Goal: Transaction & Acquisition: Purchase product/service

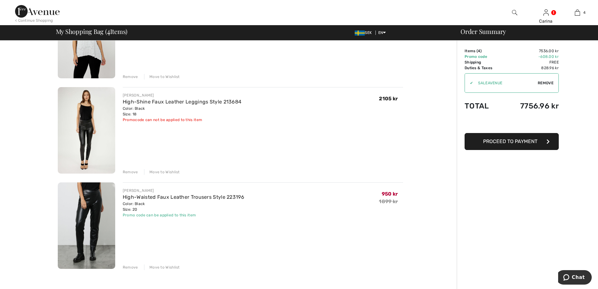
scroll to position [157, 0]
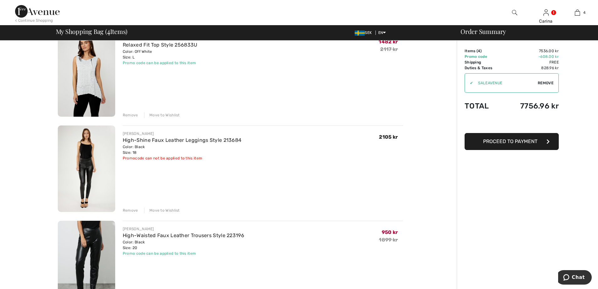
click at [84, 161] on img at bounding box center [86, 168] width 57 height 86
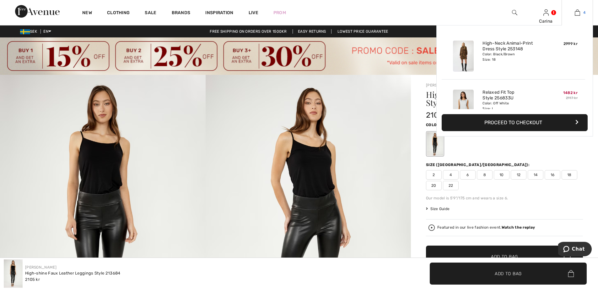
click at [579, 11] on img at bounding box center [577, 13] width 5 height 8
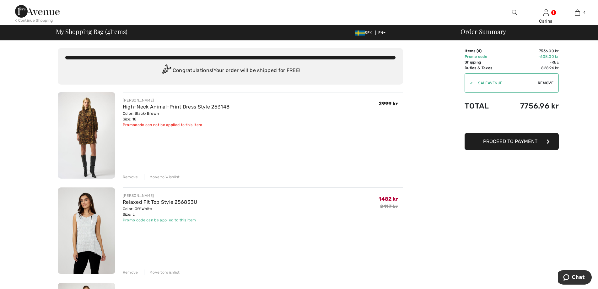
click at [82, 119] on img at bounding box center [86, 135] width 57 height 86
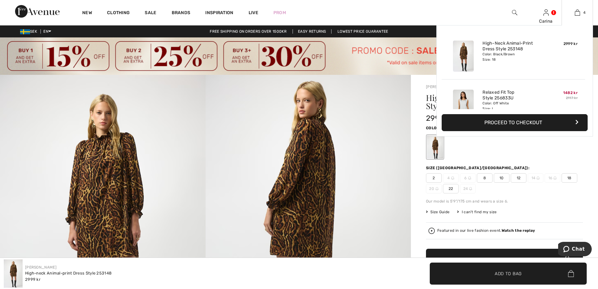
click at [543, 119] on button "Proceed to Checkout" at bounding box center [515, 122] width 146 height 17
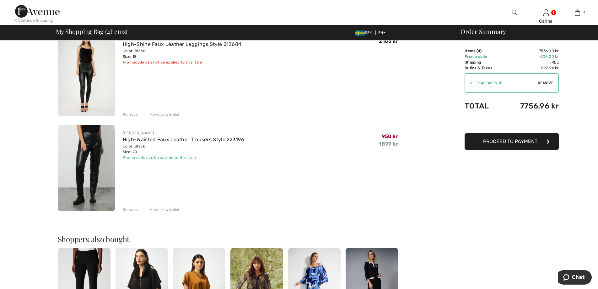
scroll to position [251, 0]
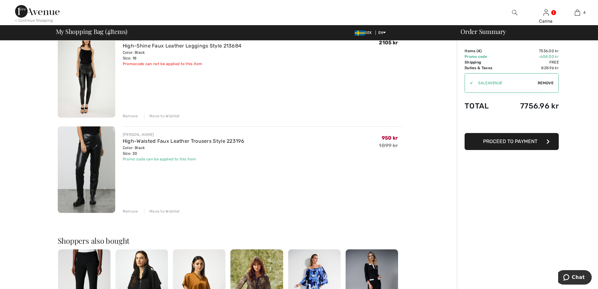
click at [536, 139] on span "Proceed to Payment" at bounding box center [510, 141] width 54 height 6
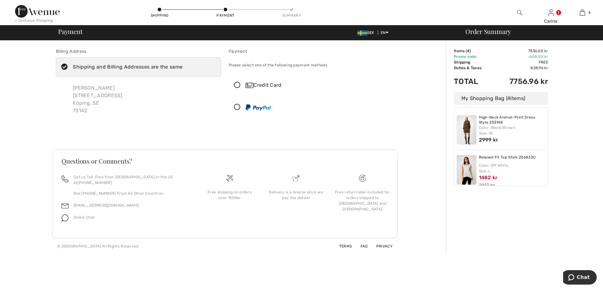
click at [237, 85] on icon at bounding box center [237, 85] width 17 height 7
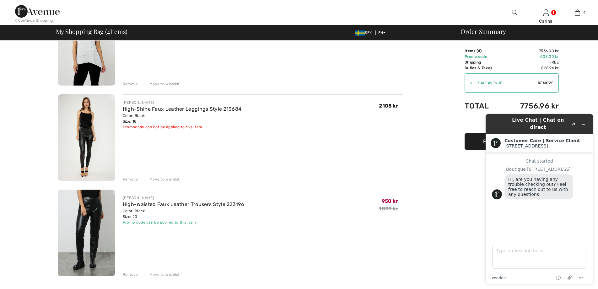
scroll to position [188, 0]
click at [128, 177] on div "Remove" at bounding box center [130, 179] width 15 height 6
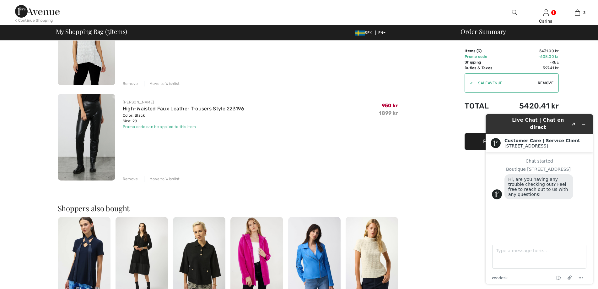
click at [436, 171] on div "You are only 0.00 kr away from FREE SHIPPING! Continue Shopping > Congratulatio…" at bounding box center [230, 148] width 453 height 592
click at [482, 142] on div "Live Chat | Chat en direct Created with Sketch. Customer Care | Service Client …" at bounding box center [539, 199] width 117 height 180
click at [586, 121] on button "Minimize widget" at bounding box center [584, 124] width 10 height 9
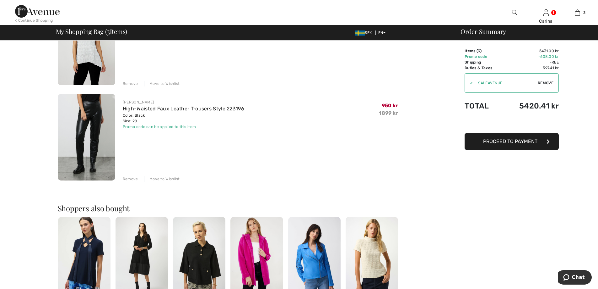
click at [515, 141] on span "Proceed to Payment" at bounding box center [510, 141] width 54 height 6
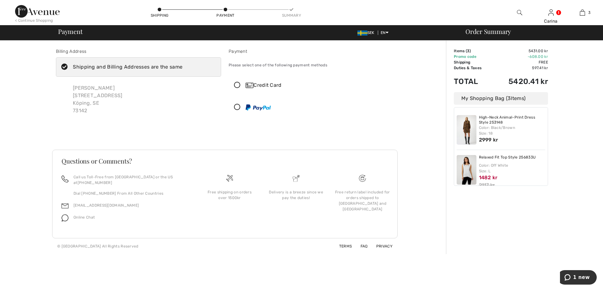
click at [237, 85] on icon at bounding box center [237, 85] width 17 height 7
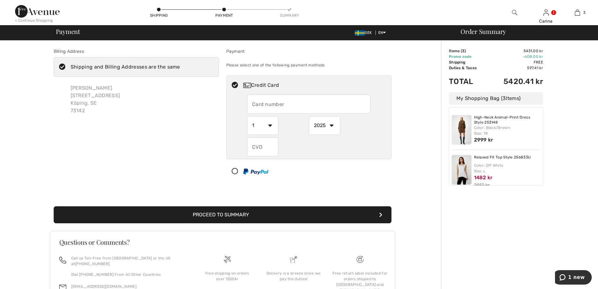
click at [288, 105] on input "text" at bounding box center [308, 104] width 123 height 19
click at [282, 103] on input "text" at bounding box center [308, 104] width 123 height 19
type input "4796963002538204"
click at [234, 129] on div "4796963002538204 1 2 3 4 5 6 7 8 9 10 11 12 2025 2026 2027 2028 2029 2030 2031 …" at bounding box center [309, 126] width 165 height 62
click at [266, 146] on input "text" at bounding box center [262, 146] width 31 height 19
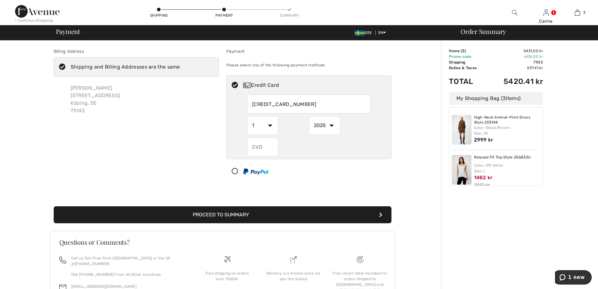
drag, startPoint x: 267, startPoint y: 147, endPoint x: 240, endPoint y: 147, distance: 26.7
click at [240, 147] on div "4796963002538204 1 2 3 4 5 6 7 8 9 10 11 12 2025 2026 2027 2028 2029 2030 2031 …" at bounding box center [309, 126] width 165 height 62
type input "957"
click at [357, 142] on div "957" at bounding box center [308, 146] width 123 height 19
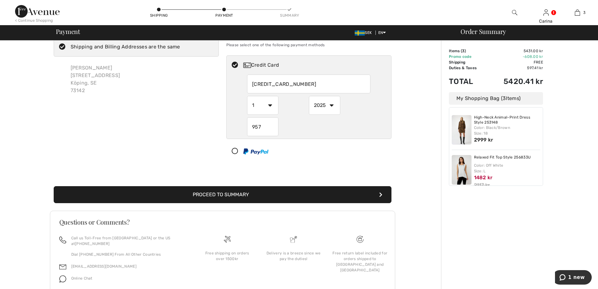
scroll to position [41, 0]
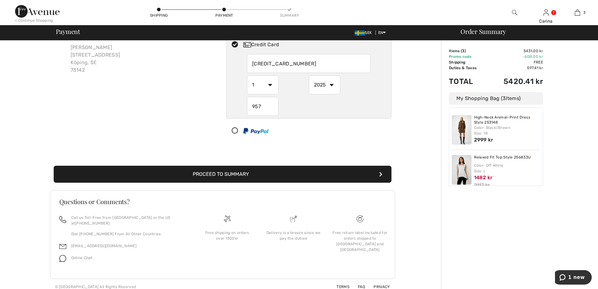
click at [221, 173] on button "Proceed to Summary" at bounding box center [223, 174] width 338 height 17
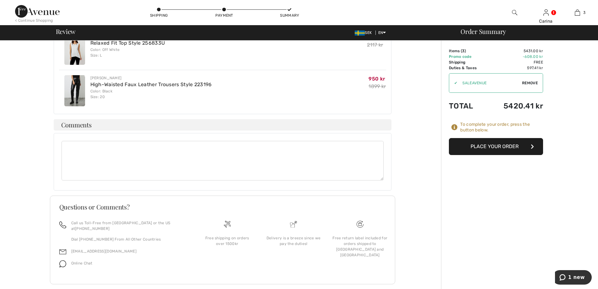
scroll to position [236, 0]
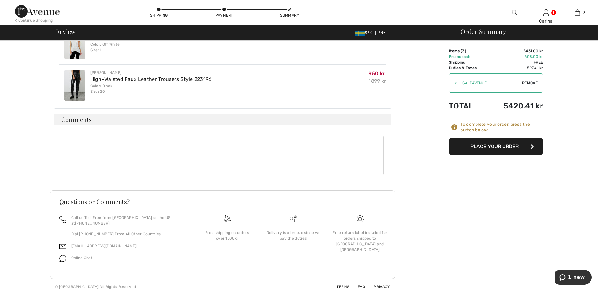
click at [475, 145] on button "Place Your Order" at bounding box center [496, 146] width 94 height 17
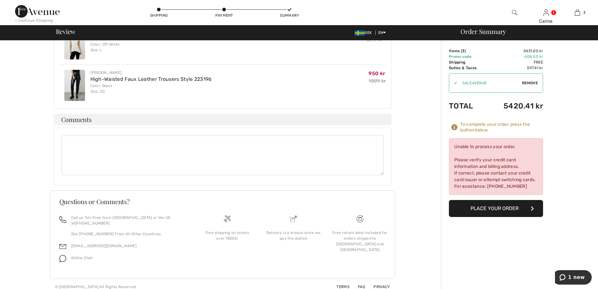
click at [488, 208] on button "Place Your Order" at bounding box center [496, 208] width 94 height 17
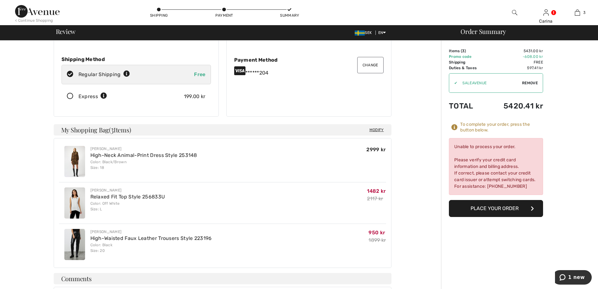
scroll to position [0, 0]
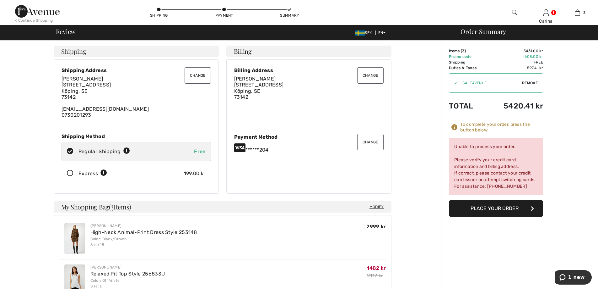
click at [495, 206] on button "Place Your Order" at bounding box center [496, 208] width 94 height 17
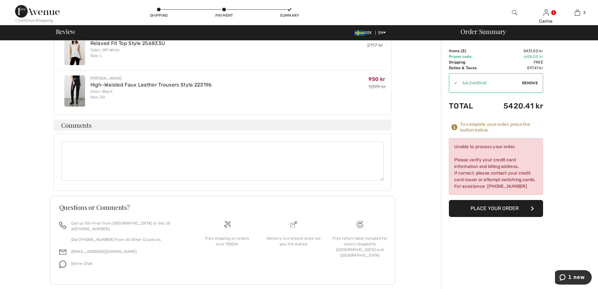
scroll to position [236, 0]
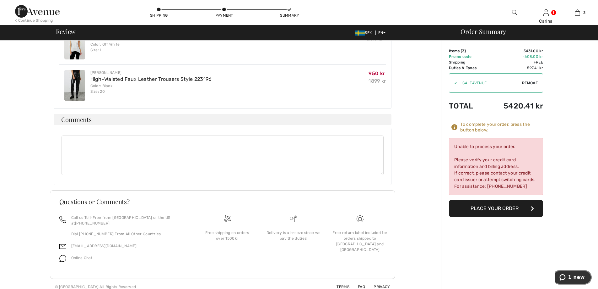
click at [574, 276] on span "1 new" at bounding box center [577, 277] width 17 height 6
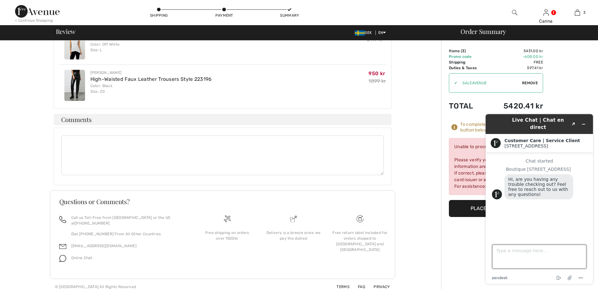
click at [504, 259] on textarea "Type a message here..." at bounding box center [540, 256] width 94 height 24
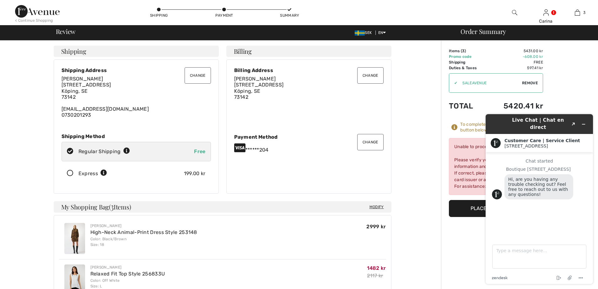
click at [370, 142] on button "Change" at bounding box center [370, 142] width 26 height 16
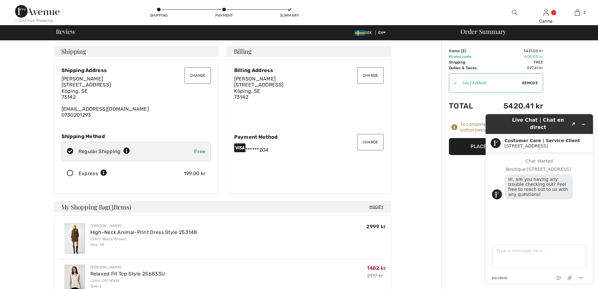
click at [373, 74] on button "Change" at bounding box center [370, 75] width 26 height 16
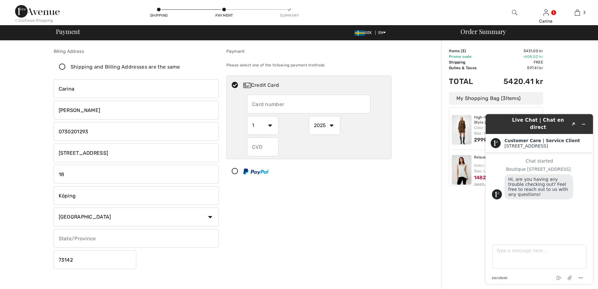
click at [101, 239] on input "text" at bounding box center [136, 238] width 165 height 19
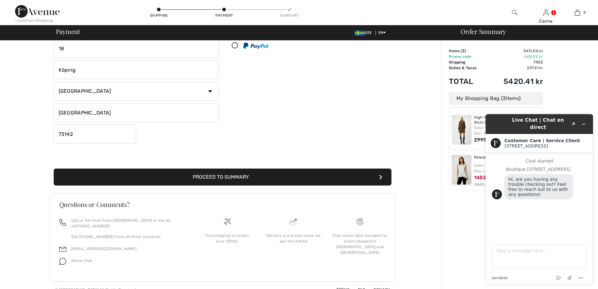
scroll to position [128, 0]
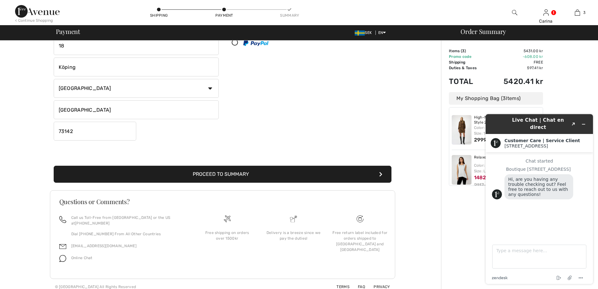
type input "sweden"
click at [281, 178] on button "Proceed to Summary" at bounding box center [223, 174] width 338 height 17
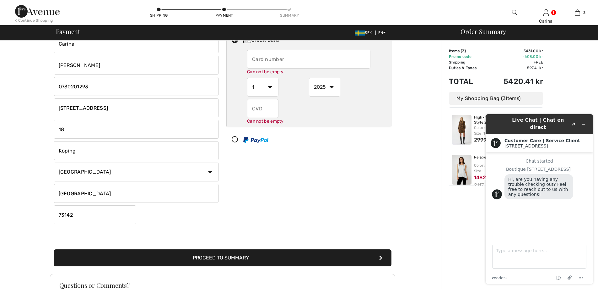
scroll to position [44, 0]
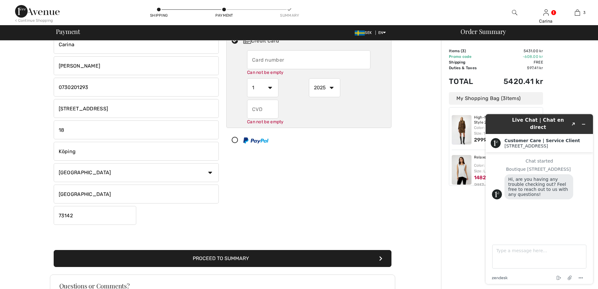
click at [268, 108] on input "text" at bounding box center [262, 109] width 31 height 19
click at [274, 66] on input "text" at bounding box center [308, 59] width 123 height 19
click at [269, 61] on input "text" at bounding box center [308, 59] width 123 height 19
radio input "true"
type input "4796963002538204"
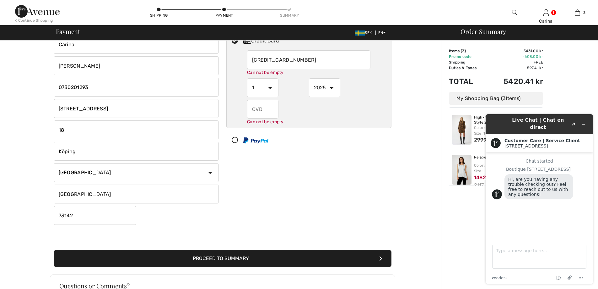
click at [263, 88] on select "1 2 3 4 5 6 7 8 9 10 11 12" at bounding box center [262, 87] width 31 height 19
click at [273, 79] on select "1 2 3 4 5 6 7 8 9 10 11 12" at bounding box center [262, 81] width 31 height 19
click at [270, 80] on select "1 2 3 4 5 6 7 8 9 10 11 12" at bounding box center [262, 81] width 31 height 19
radio input "true"
select select "7"
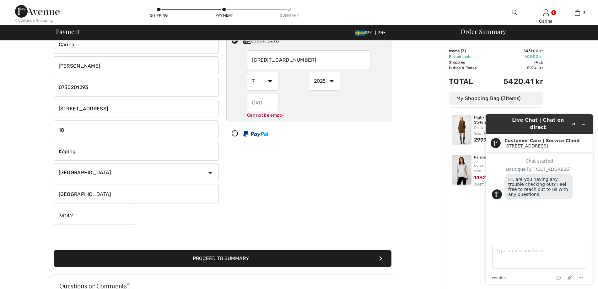
click at [247, 72] on select "1 2 3 4 5 6 7 8 9 10 11 12" at bounding box center [262, 81] width 31 height 19
click at [333, 82] on select "2025 2026 2027 2028 2029 2030 2031 2032 2033 2034 2035" at bounding box center [324, 81] width 31 height 19
radio input "true"
select select "2028"
click at [309, 72] on select "2025 2026 2027 2028 2029 2030 2031 2032 2033 2034 2035" at bounding box center [324, 81] width 31 height 19
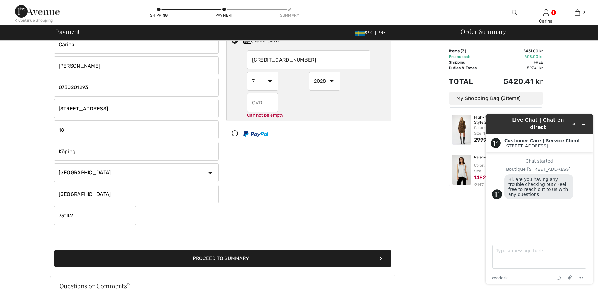
click at [269, 101] on input "text" at bounding box center [262, 102] width 31 height 19
radio input "true"
type input "957"
click at [309, 103] on div "957 Can not be empty" at bounding box center [308, 105] width 123 height 25
radio input "true"
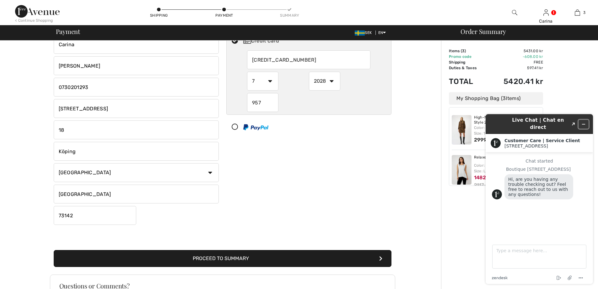
click at [584, 122] on icon "Minimize widget" at bounding box center [584, 124] width 4 height 4
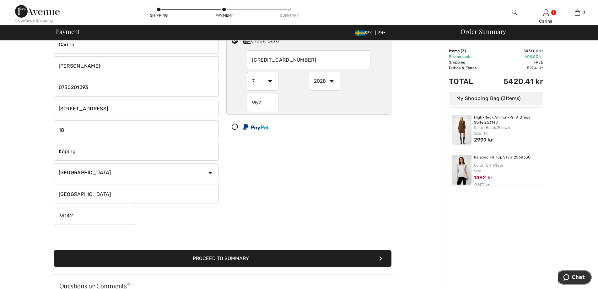
scroll to position [0, 0]
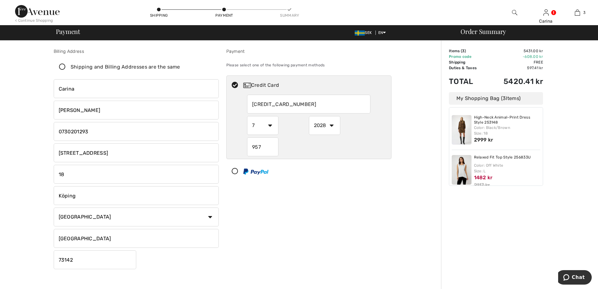
click at [346, 185] on div "Payment Please select one of the following payment methods Credit Card 47969630…" at bounding box center [309, 159] width 173 height 223
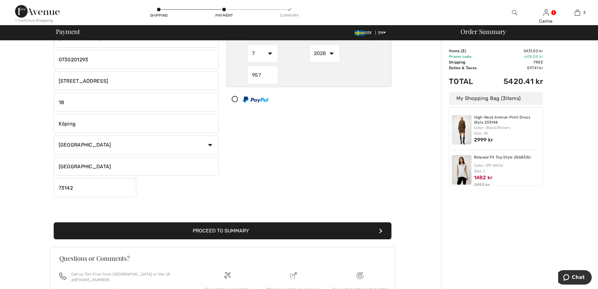
scroll to position [128, 0]
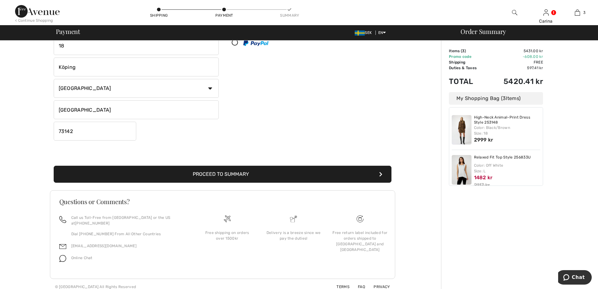
click at [248, 170] on button "Proceed to Summary" at bounding box center [223, 174] width 338 height 17
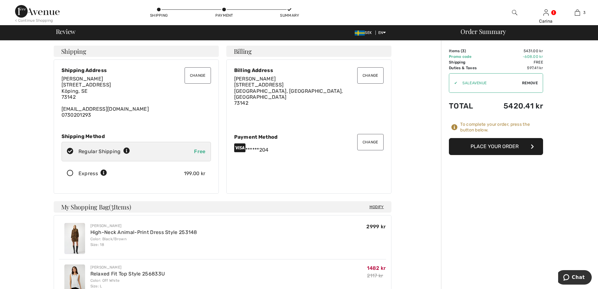
click at [509, 144] on button "Place Your Order" at bounding box center [496, 146] width 94 height 17
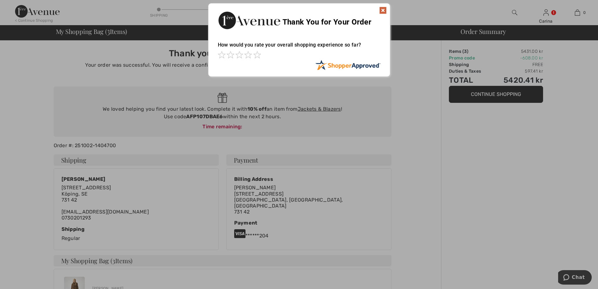
click at [381, 11] on img at bounding box center [383, 11] width 8 height 8
